Goal: Go to known website

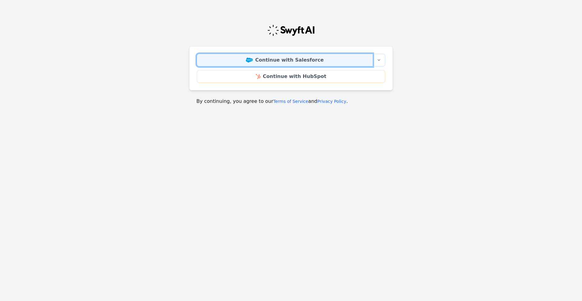
click at [318, 59] on link "Continue with Salesforce" at bounding box center [285, 60] width 176 height 13
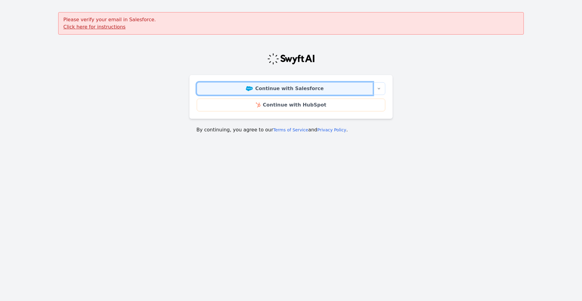
click at [323, 88] on link "Continue with Salesforce" at bounding box center [285, 88] width 176 height 13
